Goal: Task Accomplishment & Management: Use online tool/utility

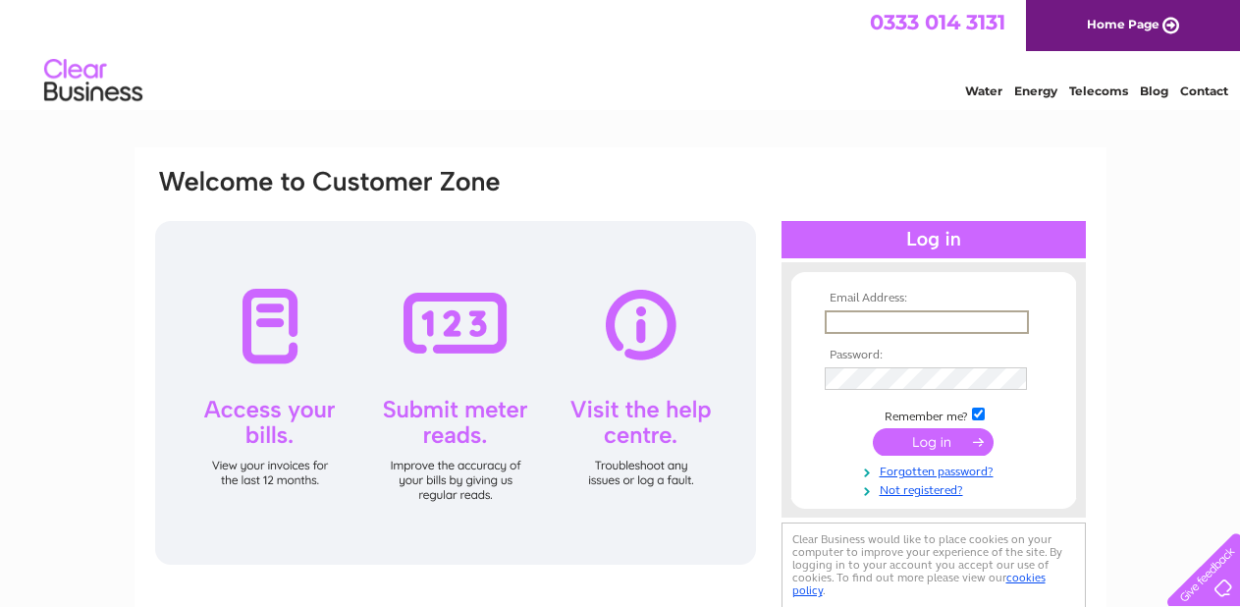
type input "janeaton53@yahoo.co.uk"
click at [932, 443] on input "submit" at bounding box center [933, 439] width 121 height 27
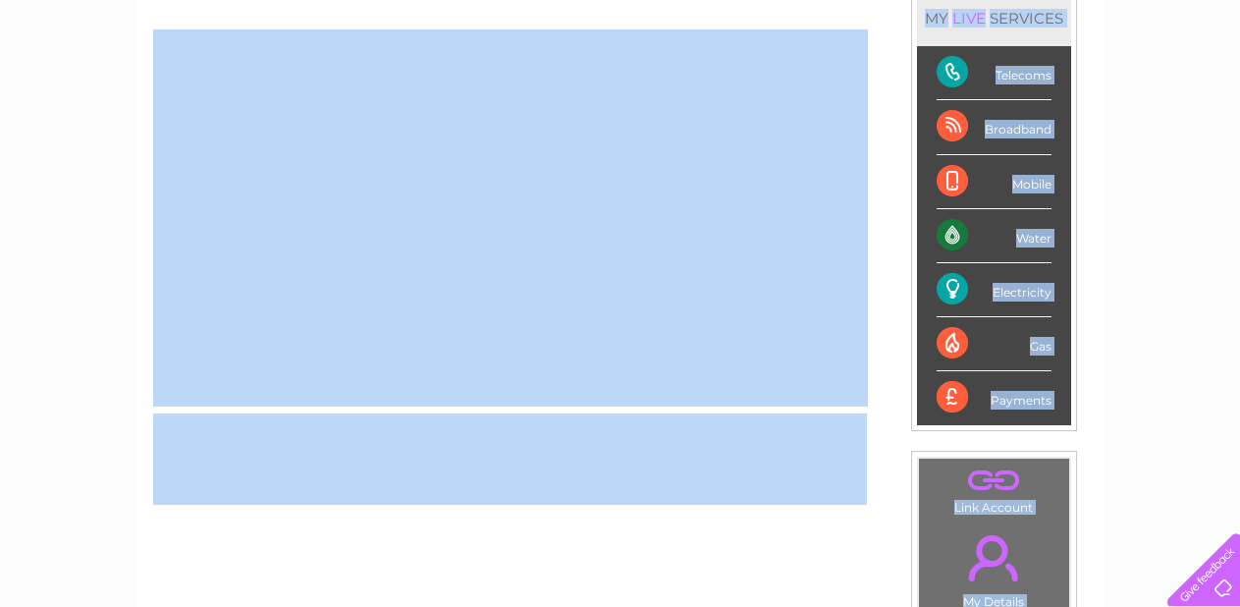
drag, startPoint x: 1186, startPoint y: 365, endPoint x: 1163, endPoint y: 628, distance: 264.0
click at [1163, 606] on html "My Clear Business Login Details My Details My Preferences Link Account My Accou…" at bounding box center [620, 358] width 1240 height 1265
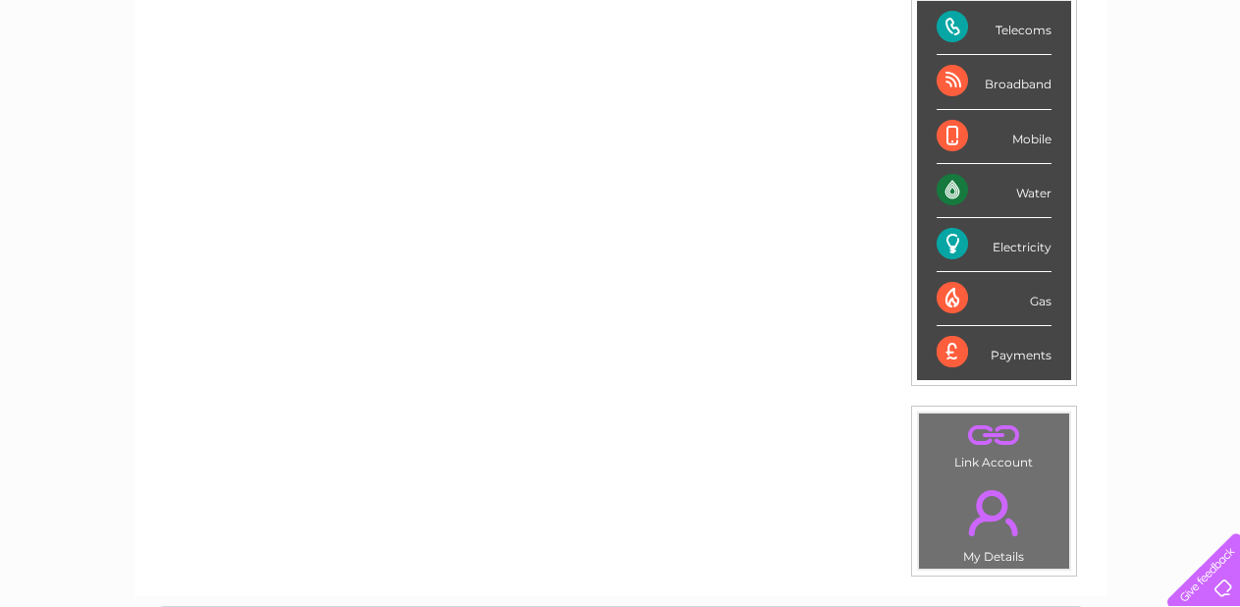
click at [1031, 248] on div "Electricity" at bounding box center [993, 245] width 115 height 54
click at [1016, 241] on div "Electricity" at bounding box center [993, 245] width 115 height 54
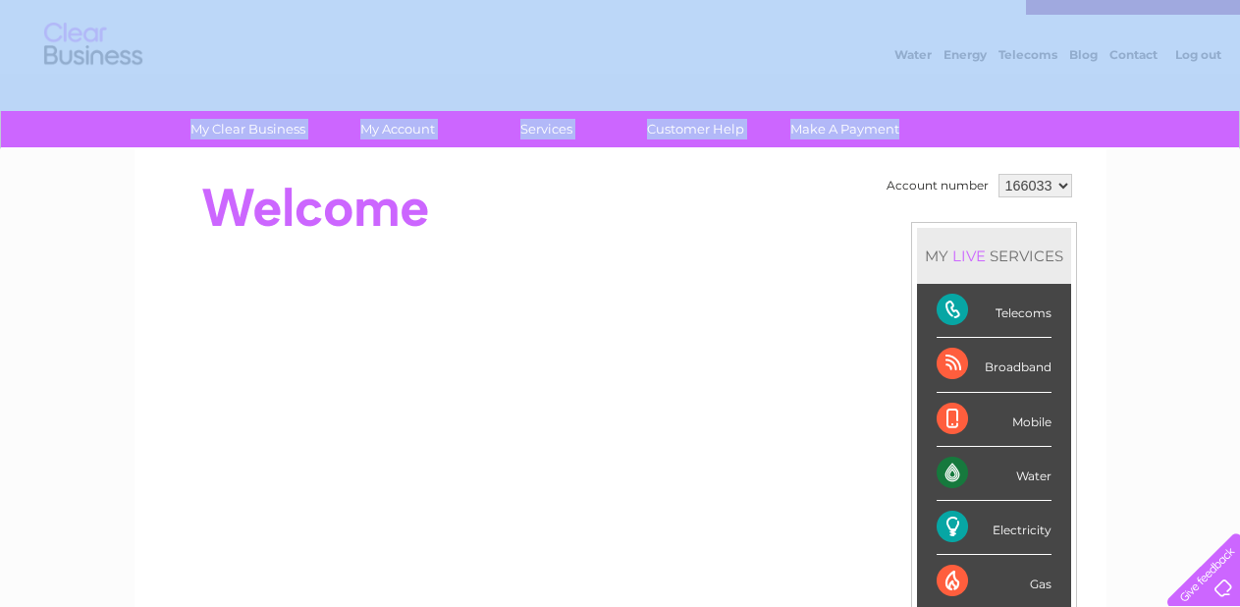
scroll to position [0, 0]
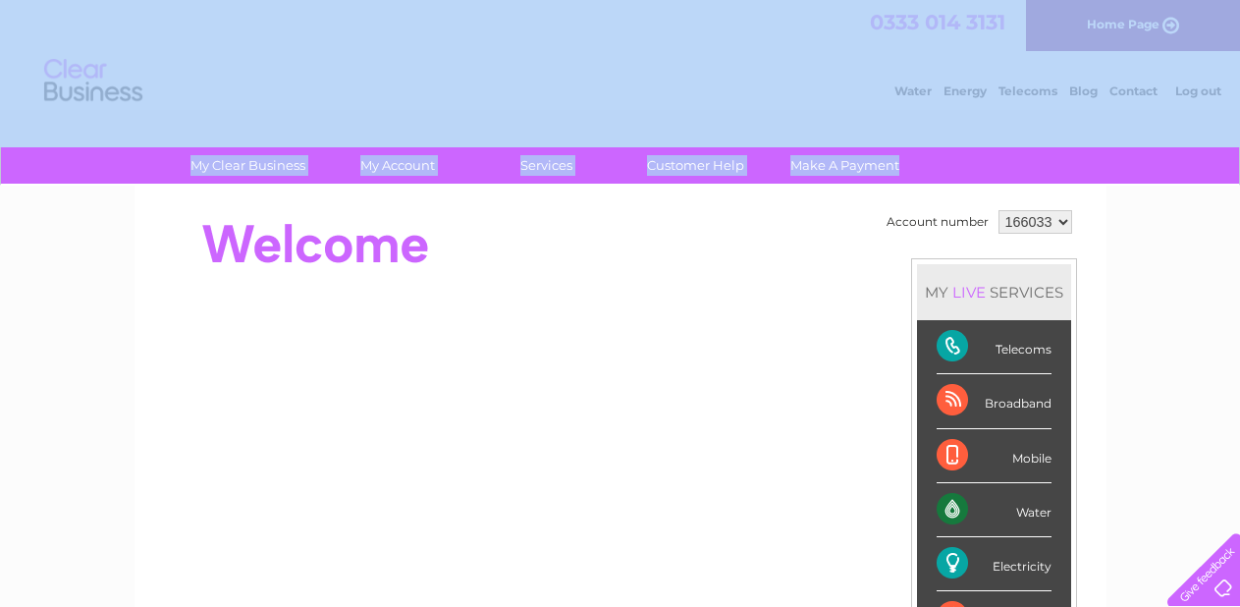
drag, startPoint x: 1120, startPoint y: 159, endPoint x: 1119, endPoint y: -59, distance: 217.9
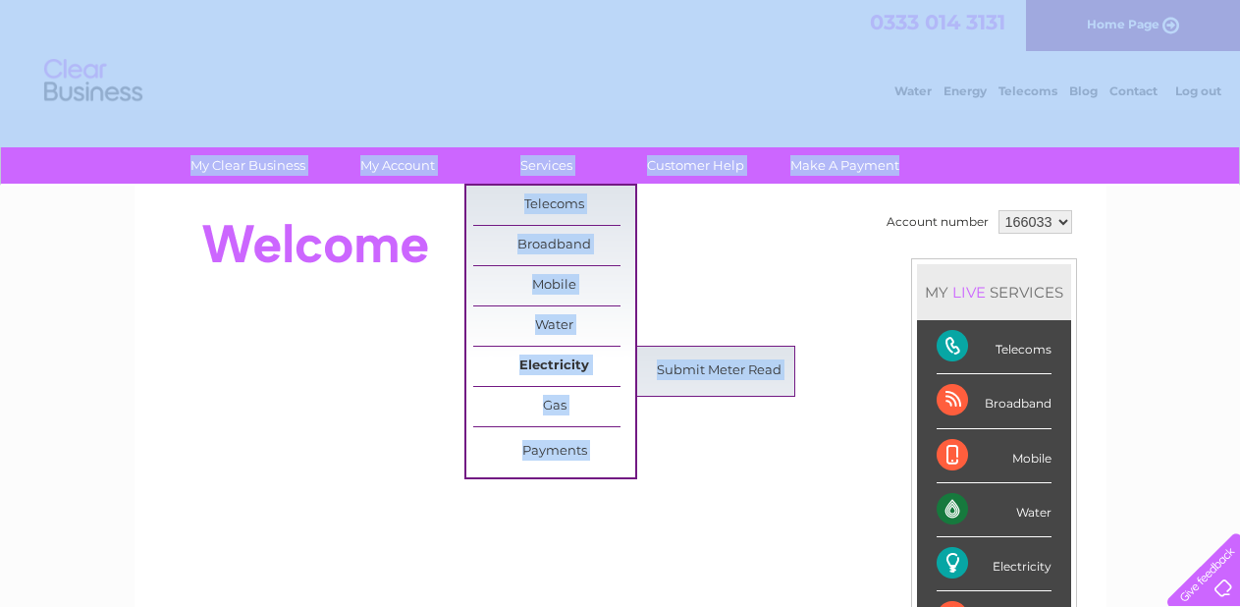
click at [564, 360] on link "Electricity" at bounding box center [554, 366] width 162 height 39
click at [687, 358] on link "Submit Meter Read" at bounding box center [719, 370] width 162 height 39
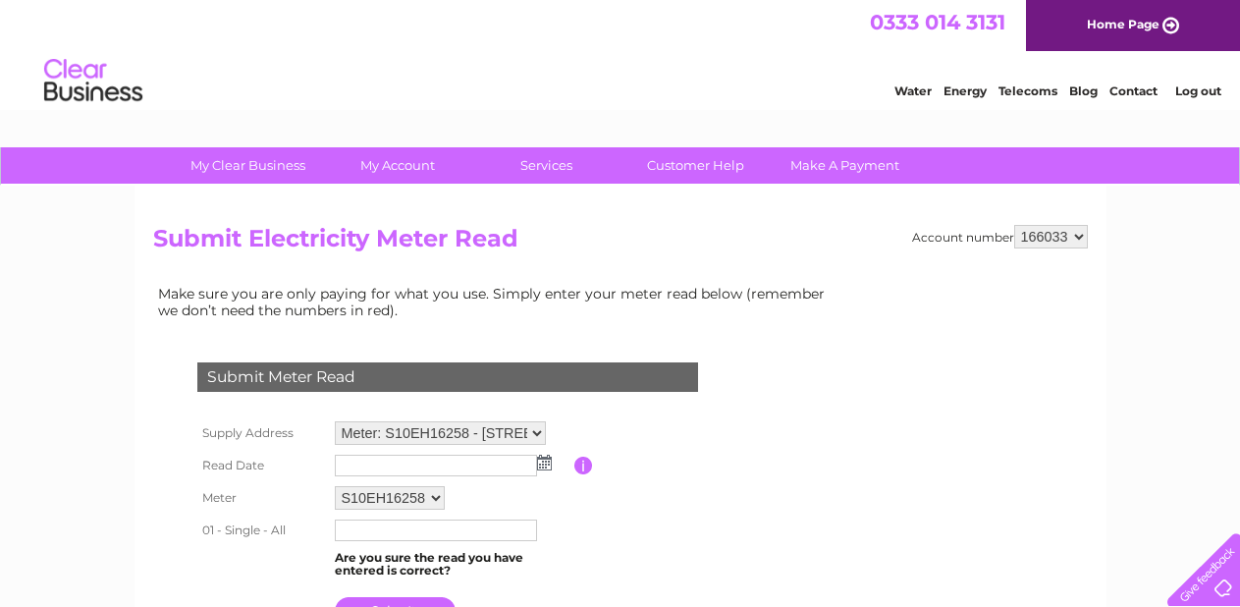
click at [545, 455] on img at bounding box center [544, 463] width 15 height 16
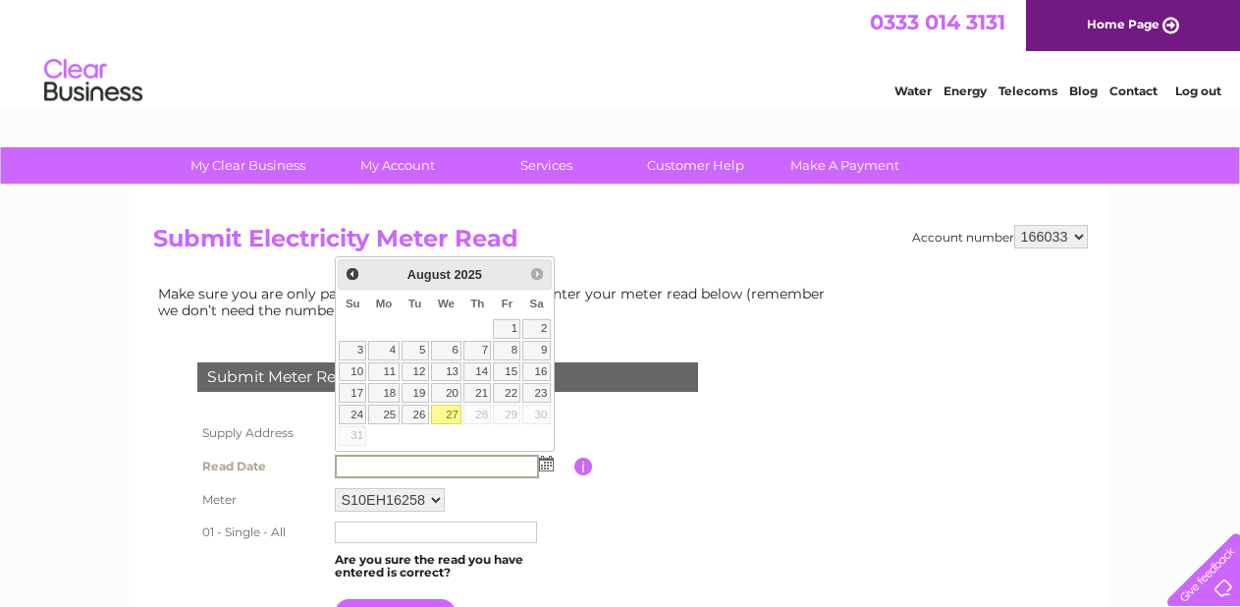
click at [457, 408] on link "27" at bounding box center [446, 414] width 31 height 20
type input "2025/08/27"
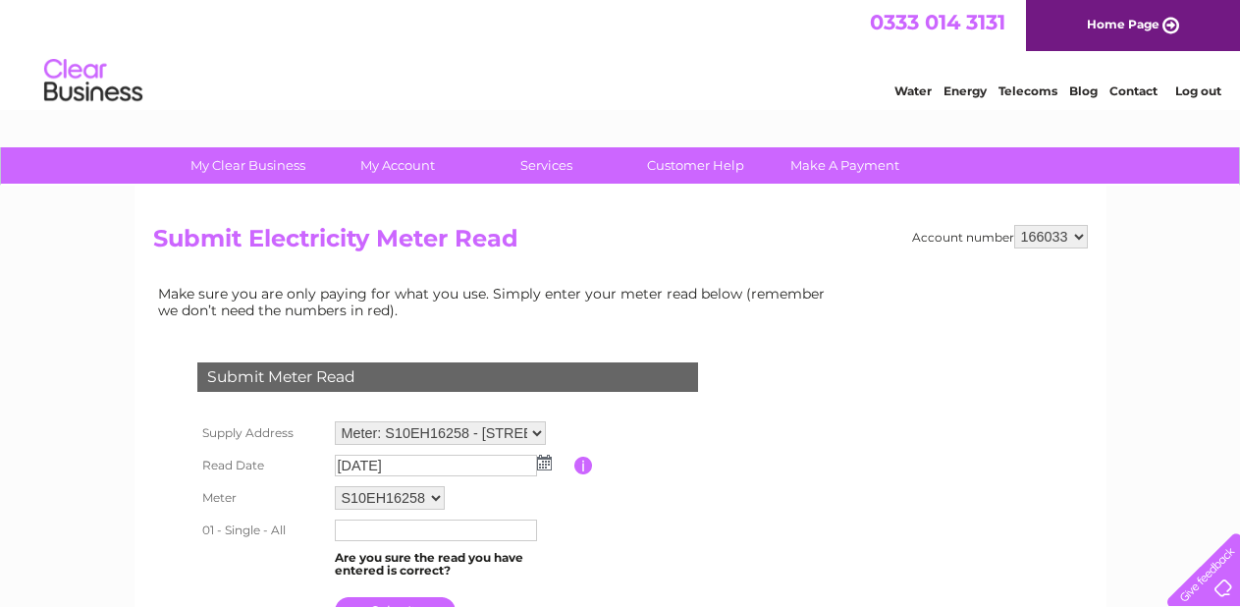
click at [399, 528] on input "text" at bounding box center [436, 530] width 202 height 22
type input "50419"
click at [386, 600] on input "submit" at bounding box center [395, 610] width 121 height 27
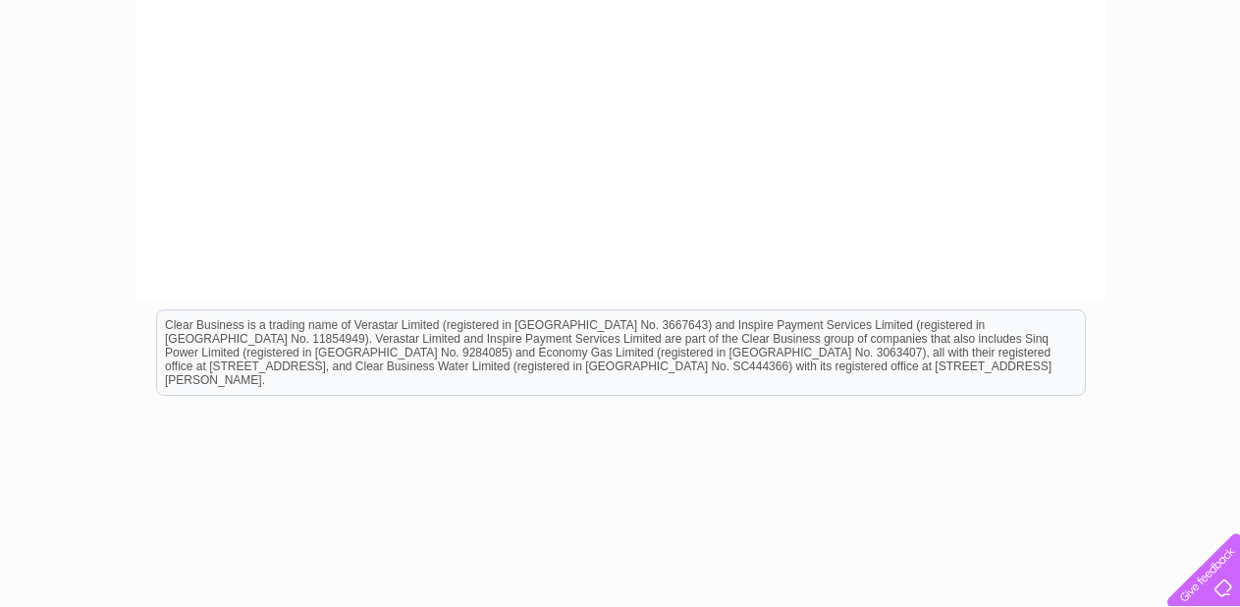
scroll to position [478, 0]
